Goal: Use online tool/utility: Utilize a website feature to perform a specific function

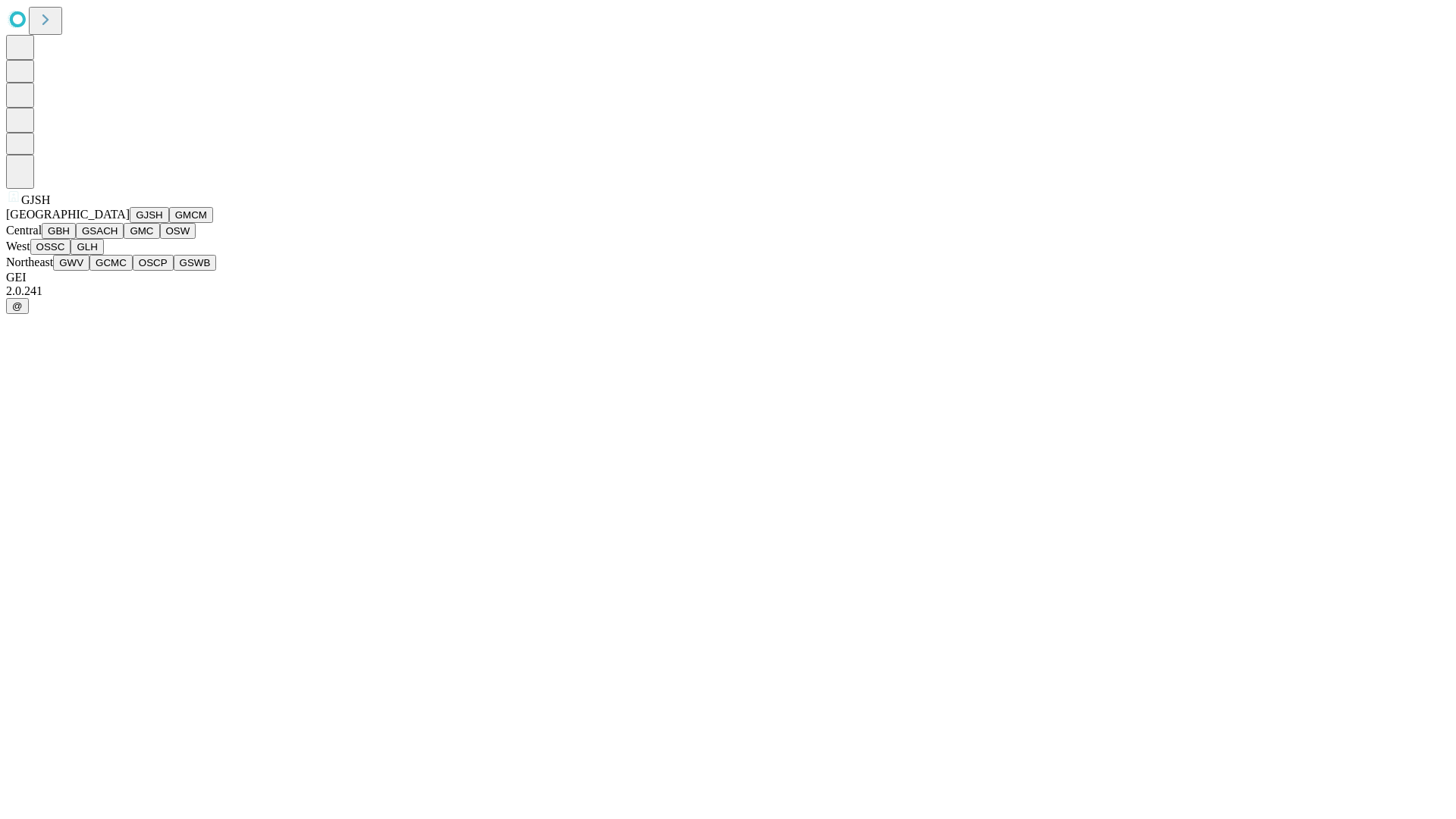
click at [130, 223] on button "GJSH" at bounding box center [149, 214] width 39 height 16
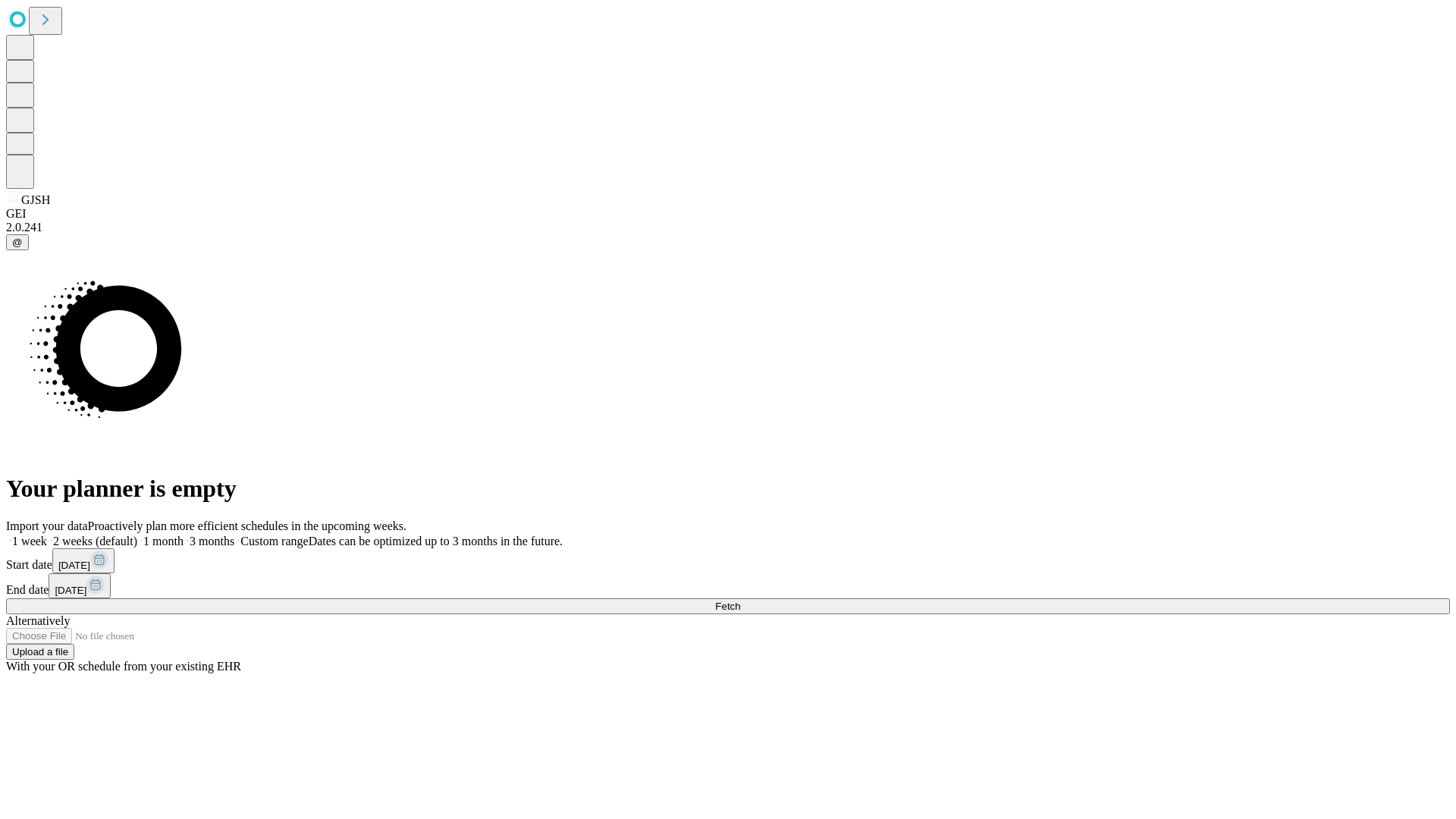
click at [184, 535] on label "1 month" at bounding box center [160, 542] width 46 height 13
click at [740, 601] on span "Fetch" at bounding box center [727, 606] width 25 height 11
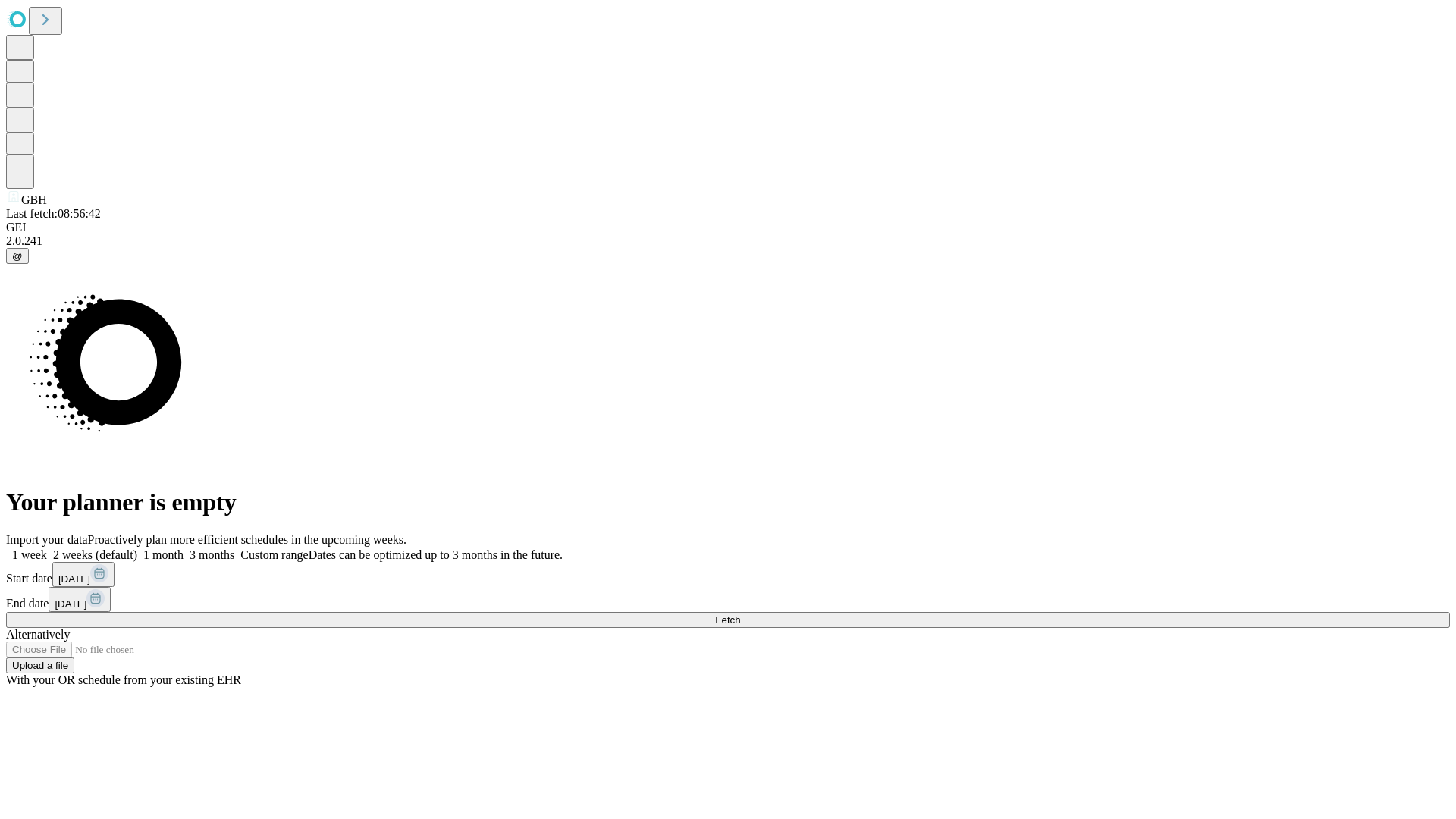
click at [184, 548] on label "1 month" at bounding box center [160, 555] width 46 height 13
click at [740, 615] on span "Fetch" at bounding box center [727, 620] width 25 height 11
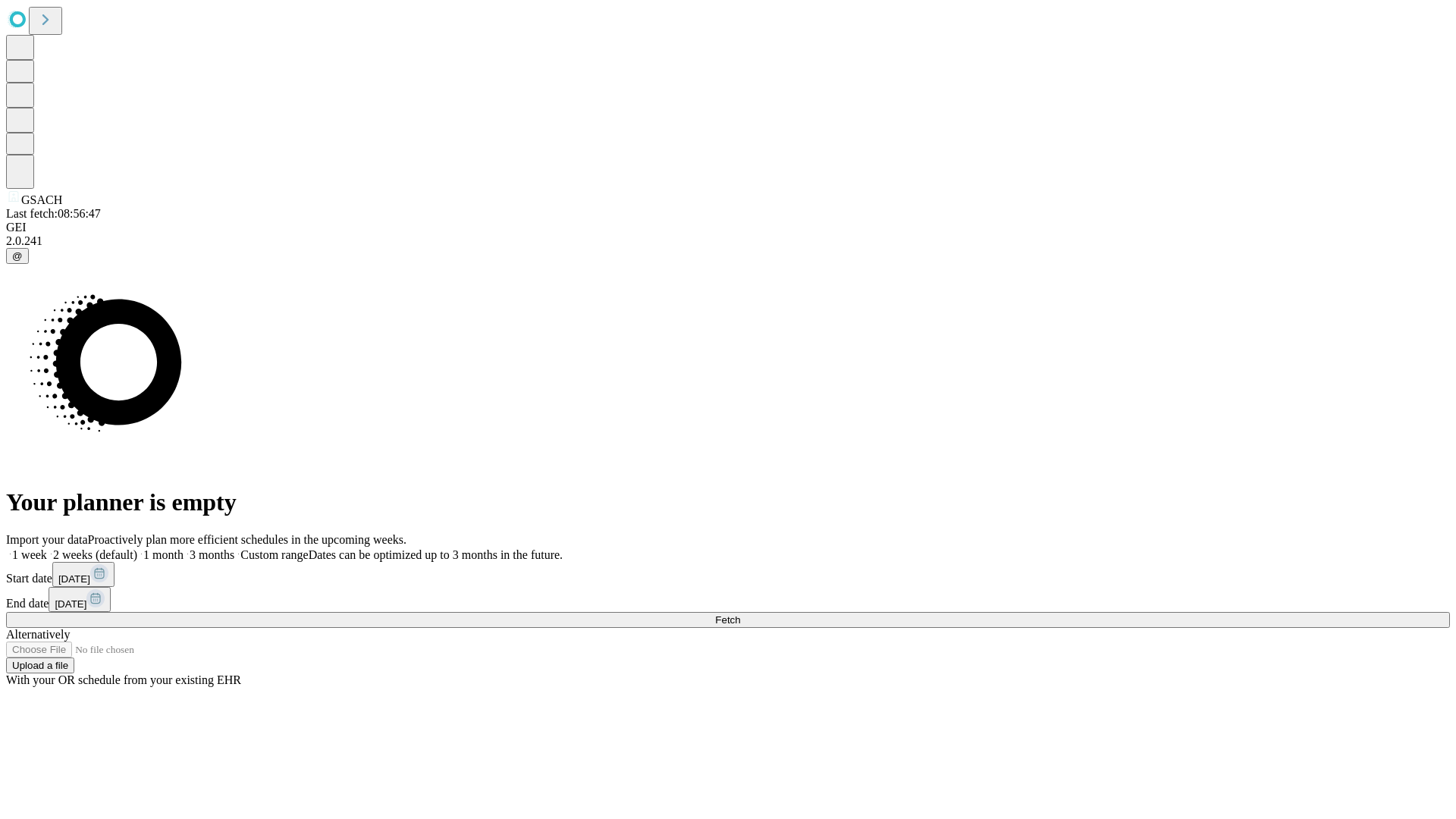
click at [184, 548] on label "1 month" at bounding box center [160, 555] width 46 height 13
click at [740, 615] on span "Fetch" at bounding box center [727, 620] width 25 height 11
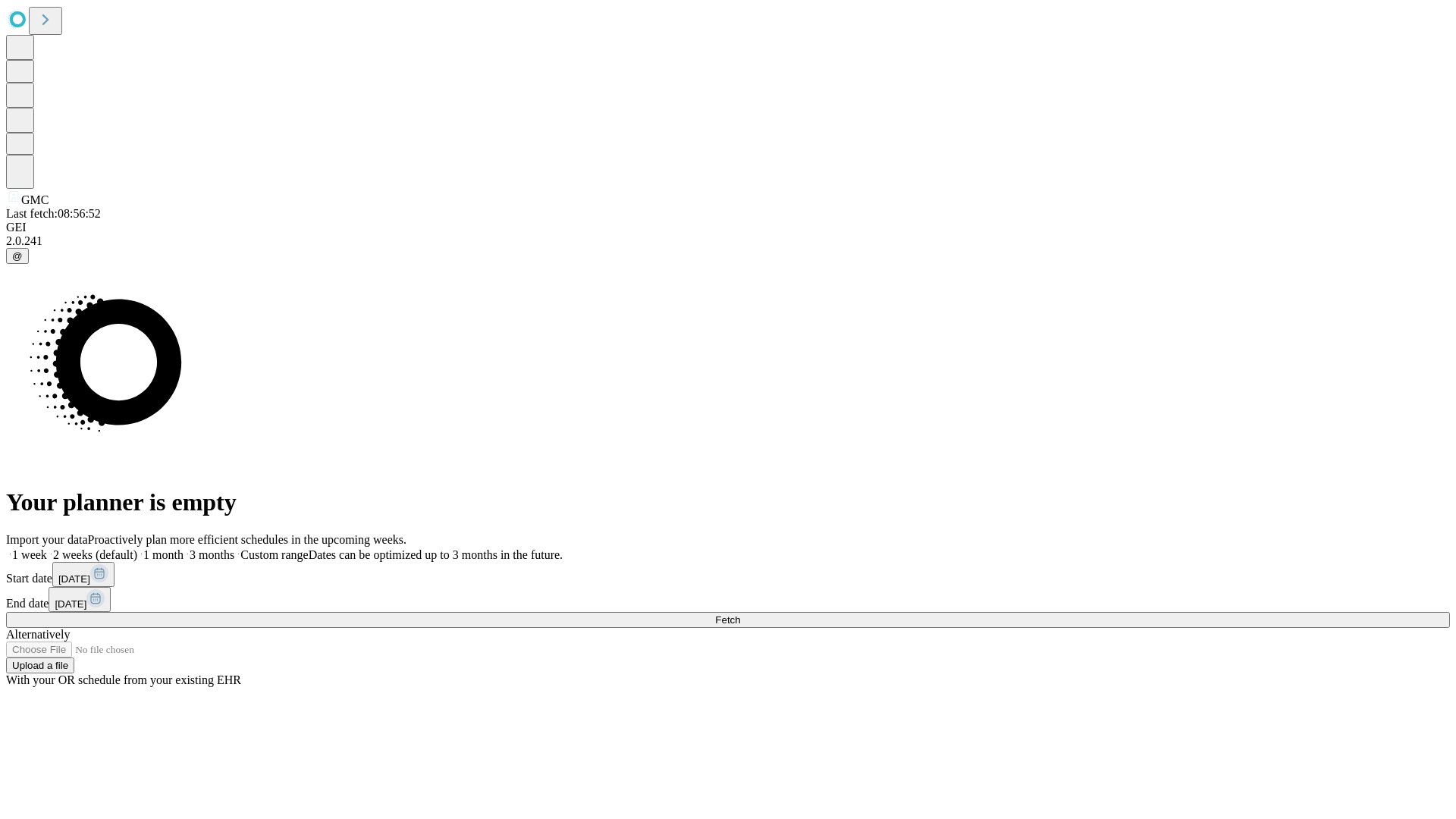
click at [184, 548] on label "1 month" at bounding box center [160, 555] width 46 height 13
click at [740, 615] on span "Fetch" at bounding box center [727, 620] width 25 height 11
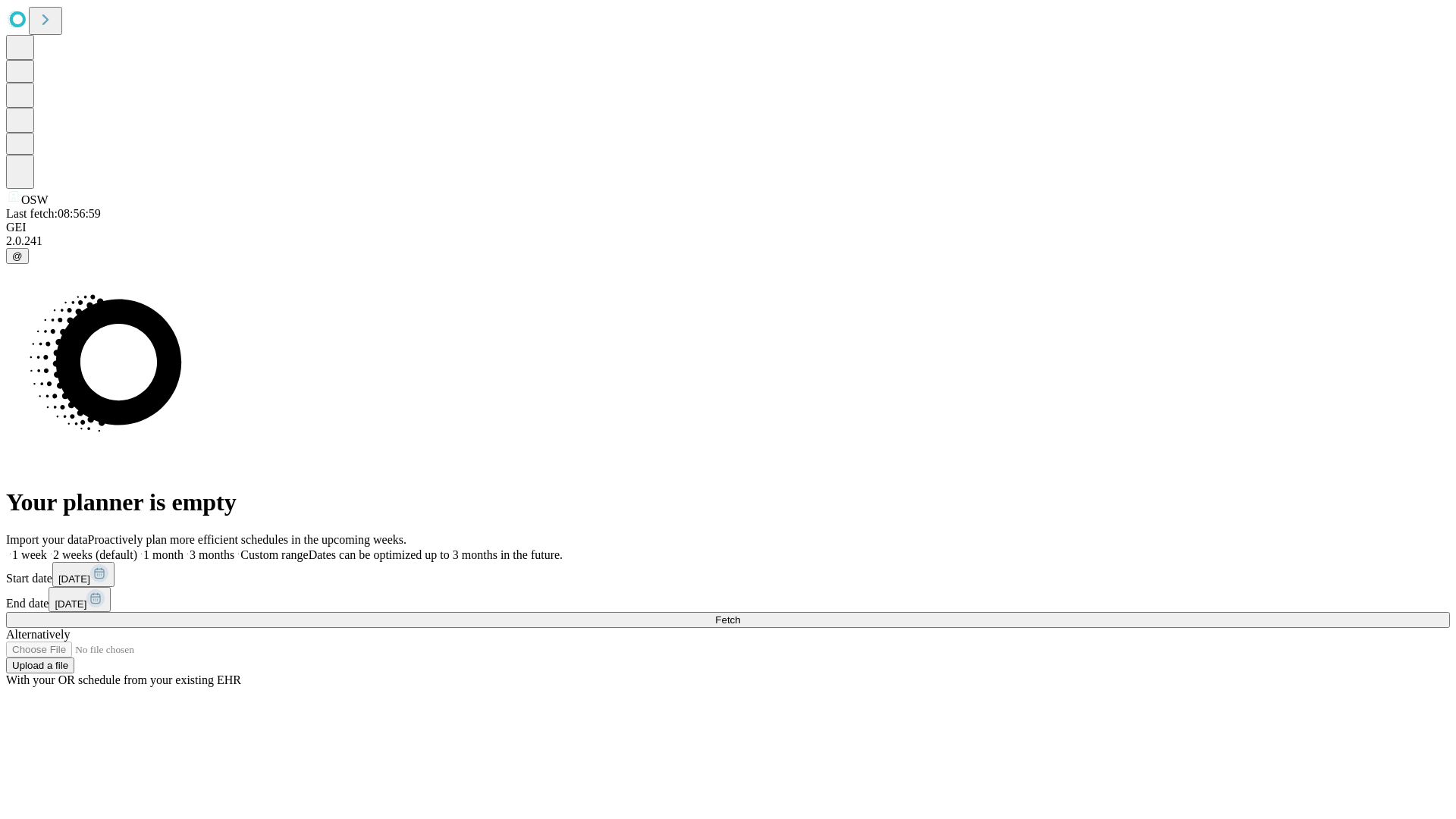
click at [184, 548] on label "1 month" at bounding box center [160, 555] width 46 height 13
click at [740, 615] on span "Fetch" at bounding box center [727, 620] width 25 height 11
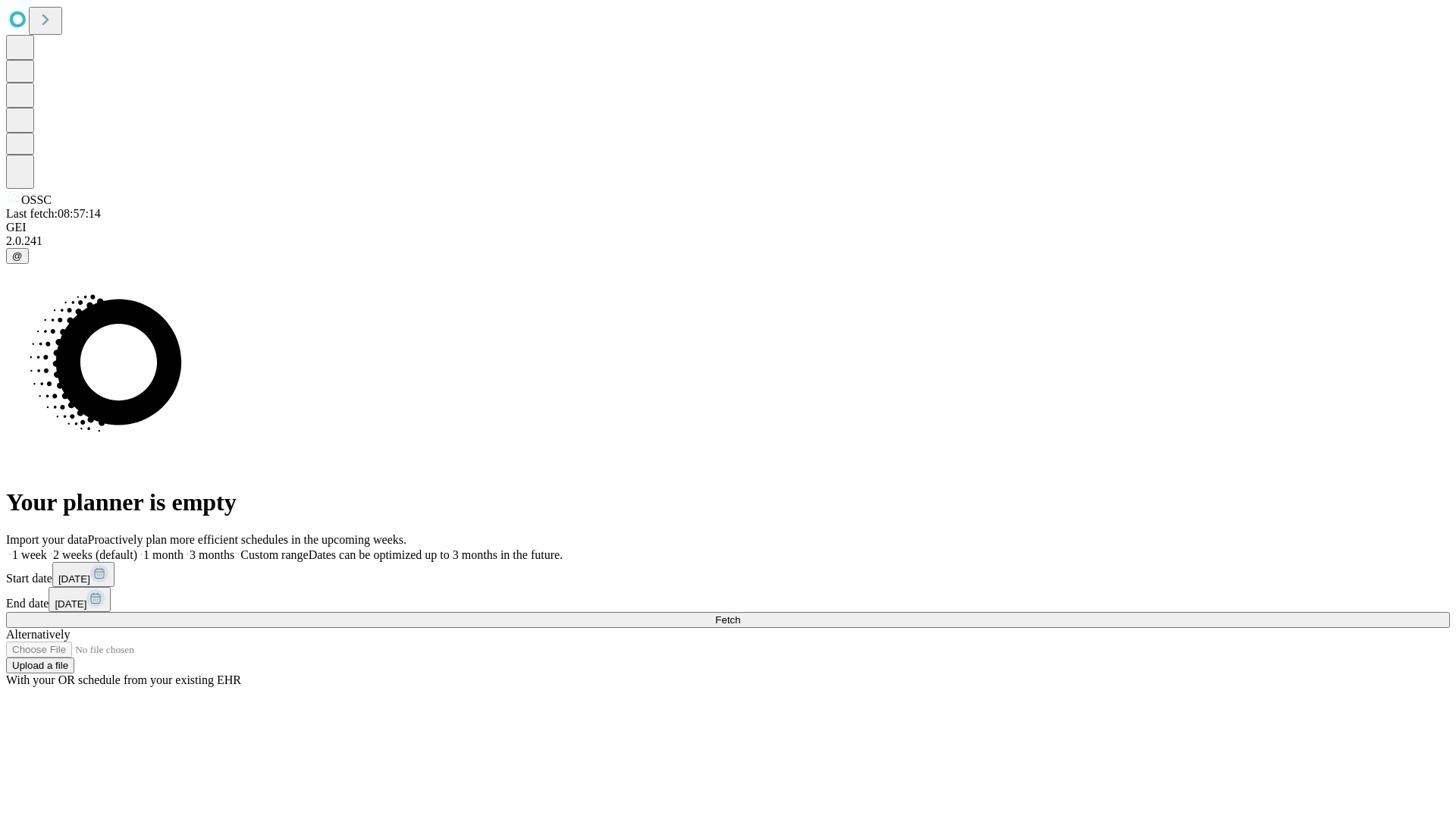
click at [184, 548] on label "1 month" at bounding box center [160, 555] width 46 height 13
click at [740, 615] on span "Fetch" at bounding box center [727, 620] width 25 height 11
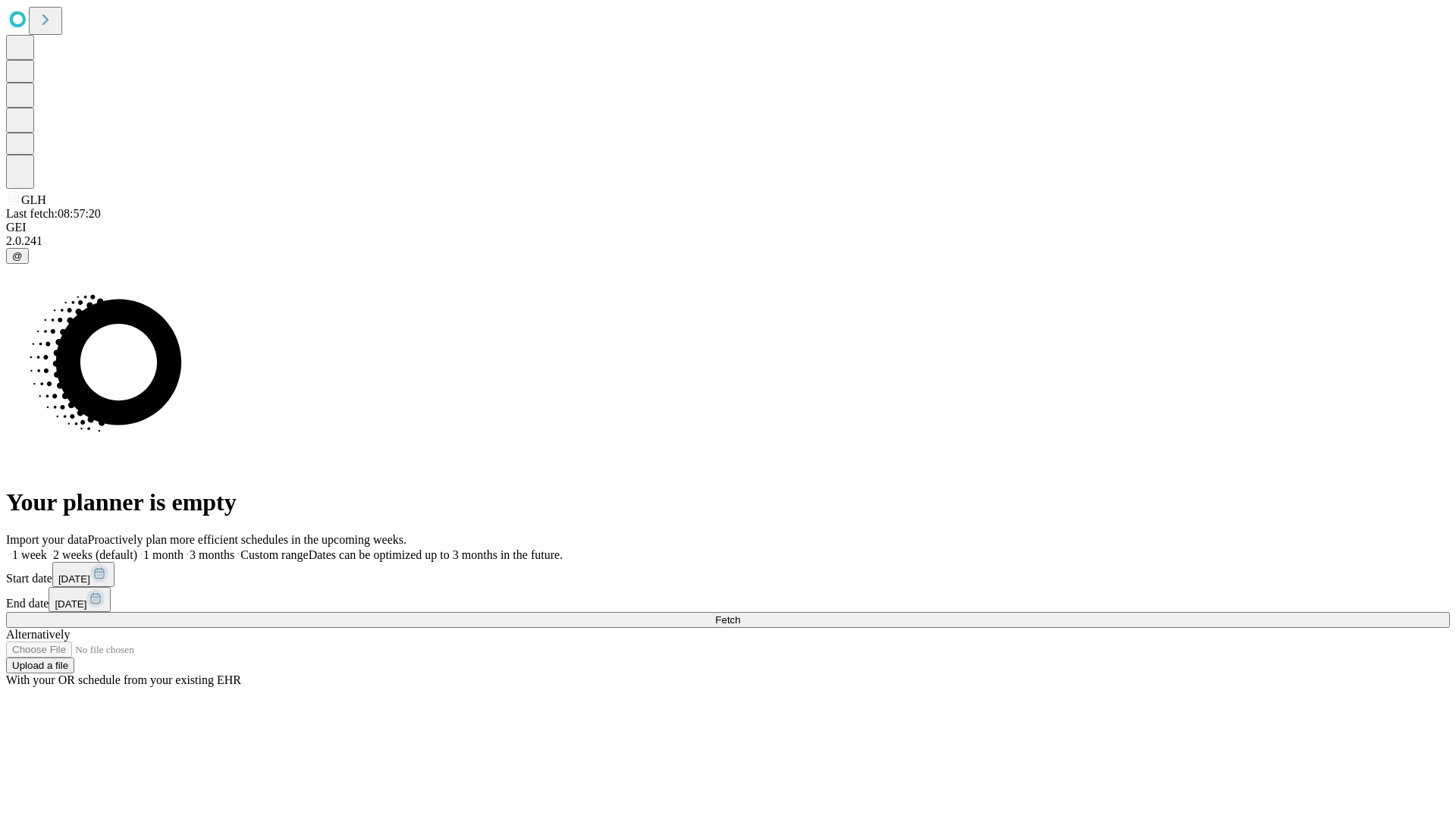
click at [740, 615] on span "Fetch" at bounding box center [727, 620] width 25 height 11
click at [184, 548] on label "1 month" at bounding box center [160, 555] width 46 height 13
click at [740, 615] on span "Fetch" at bounding box center [727, 620] width 25 height 11
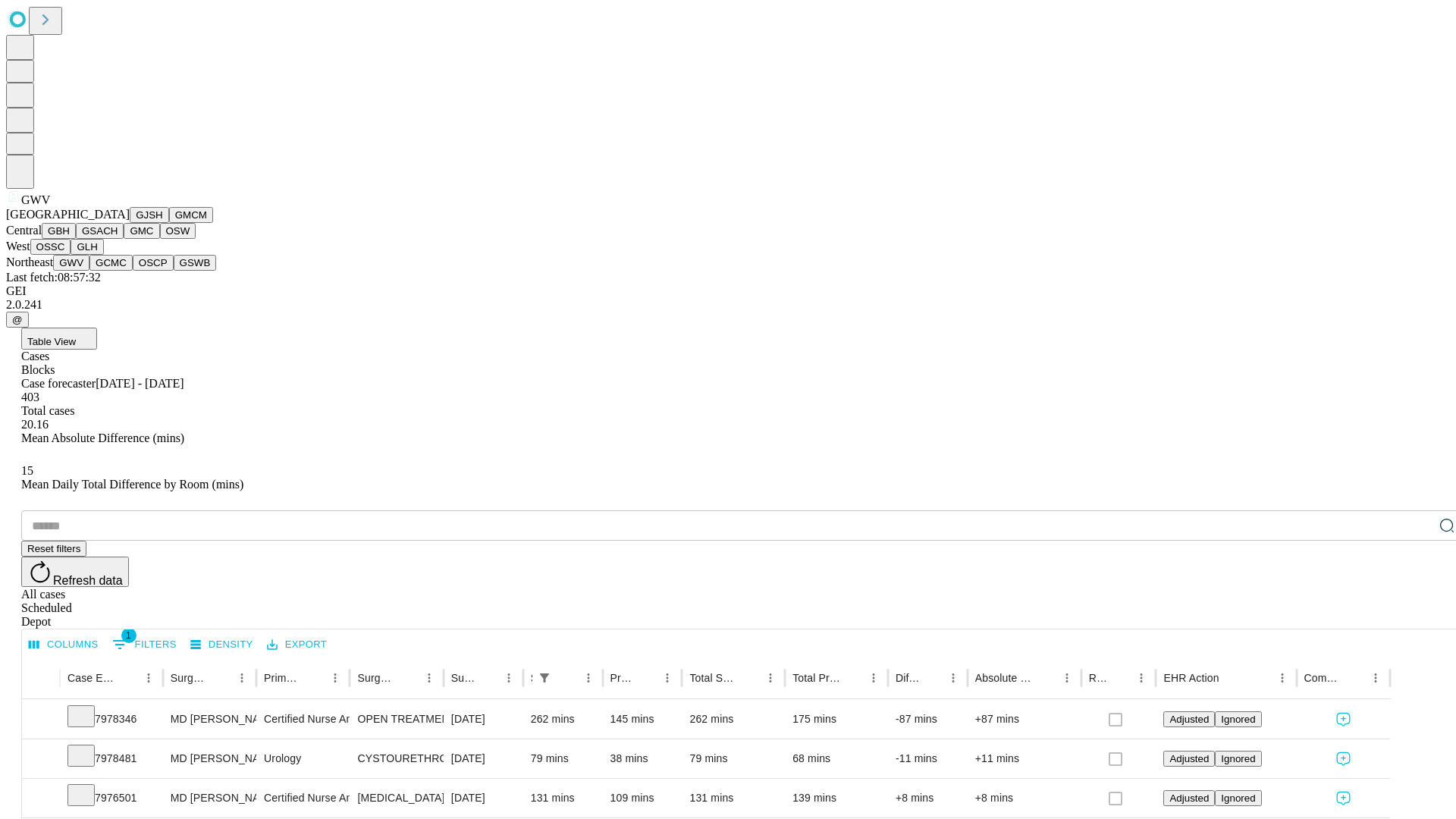
click at [117, 271] on button "GCMC" at bounding box center [111, 263] width 43 height 16
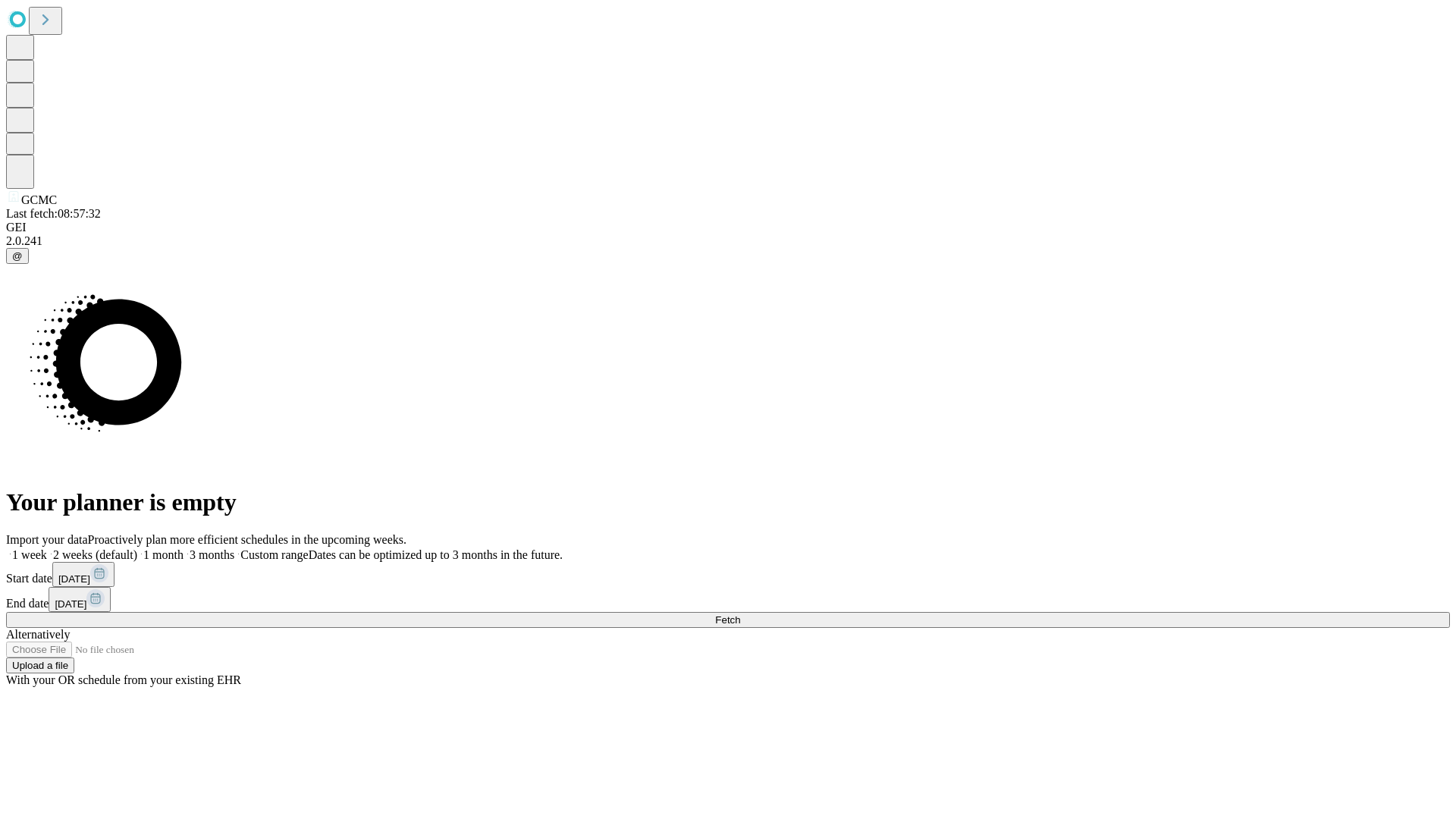
click at [184, 548] on label "1 month" at bounding box center [160, 555] width 46 height 13
click at [740, 615] on span "Fetch" at bounding box center [727, 620] width 25 height 11
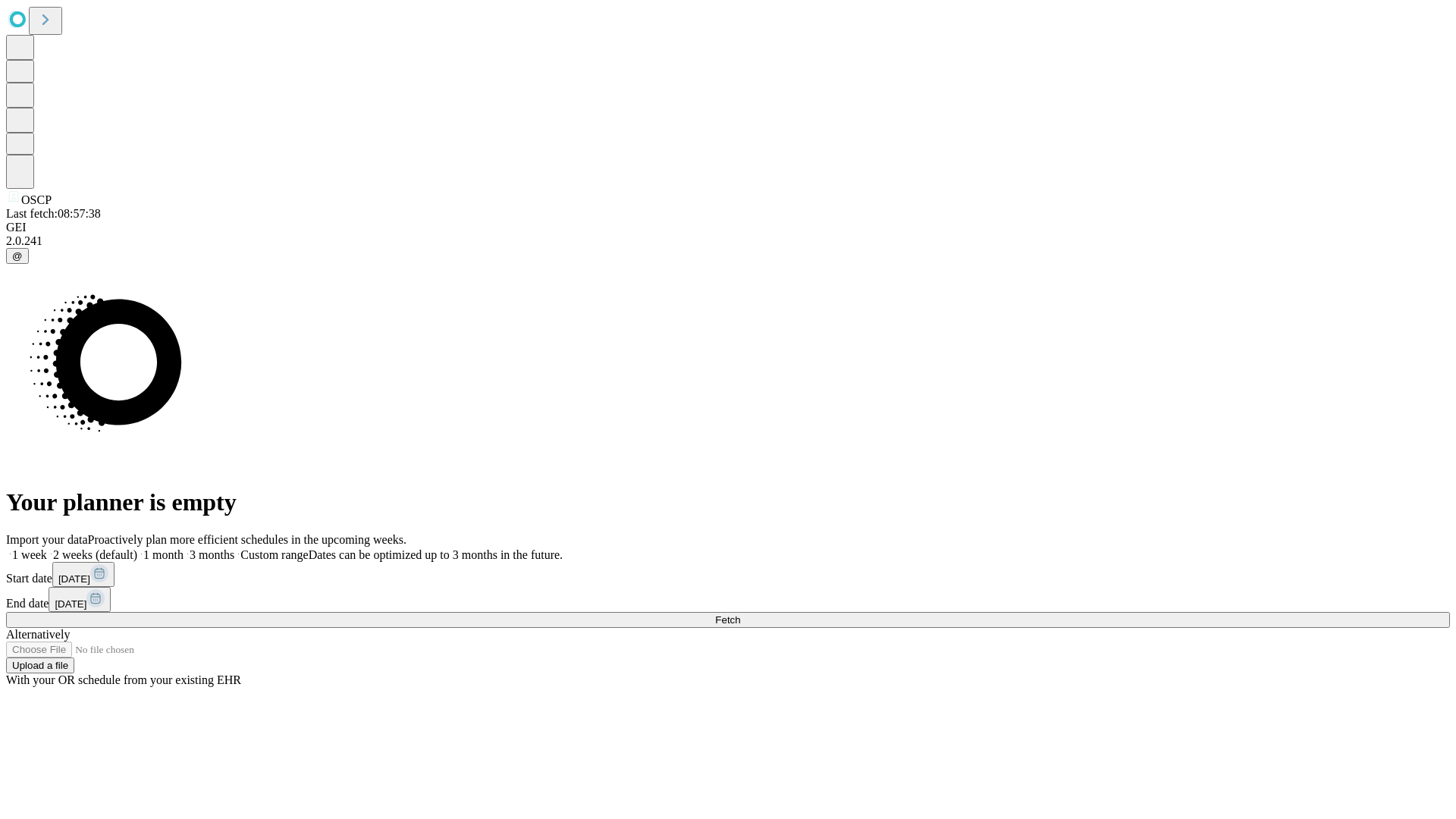
click at [184, 548] on label "1 month" at bounding box center [160, 555] width 46 height 13
click at [740, 615] on span "Fetch" at bounding box center [727, 620] width 25 height 11
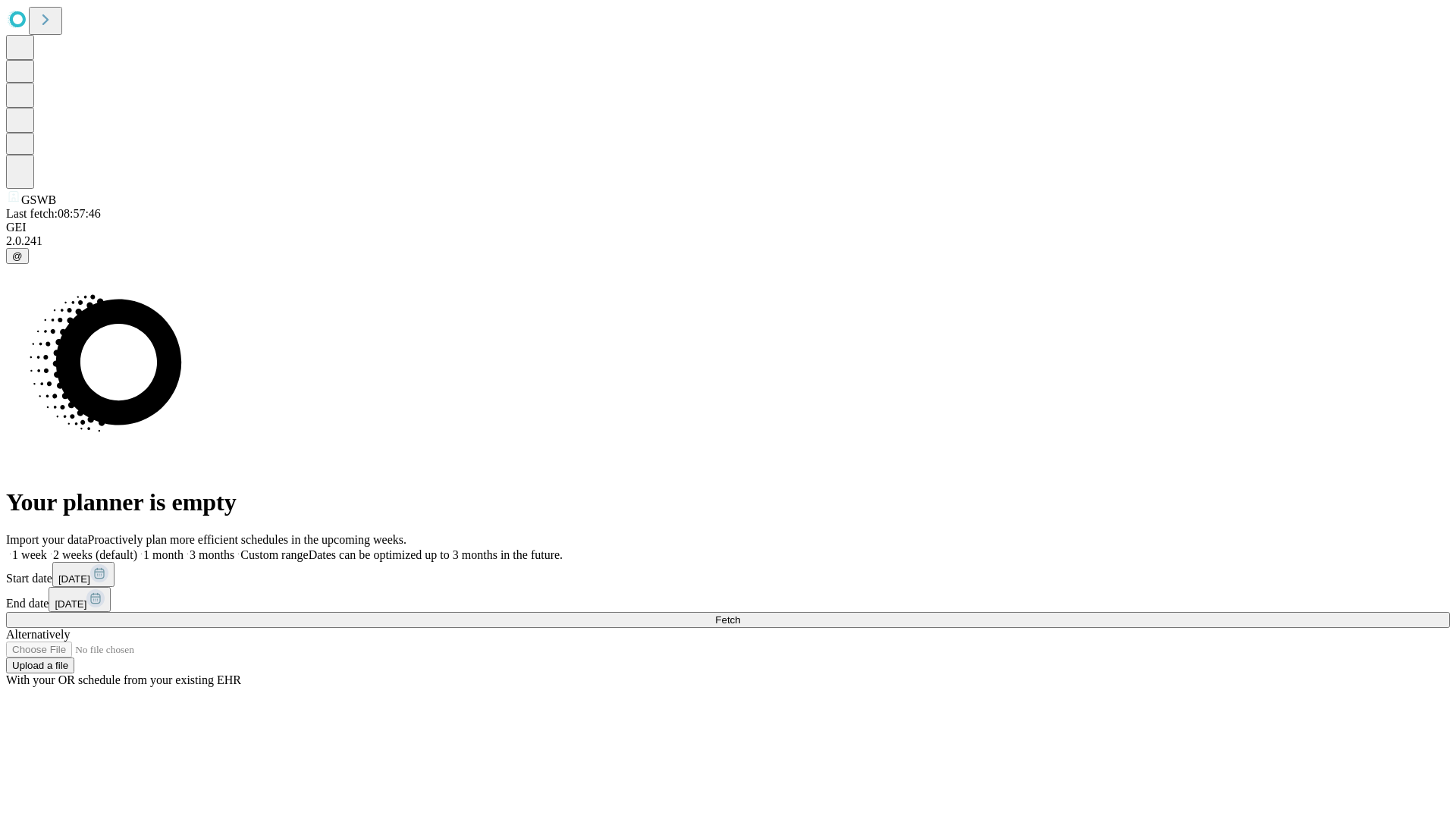
click at [184, 548] on label "1 month" at bounding box center [160, 555] width 46 height 13
click at [740, 615] on span "Fetch" at bounding box center [727, 620] width 25 height 11
